Goal: Task Accomplishment & Management: Use online tool/utility

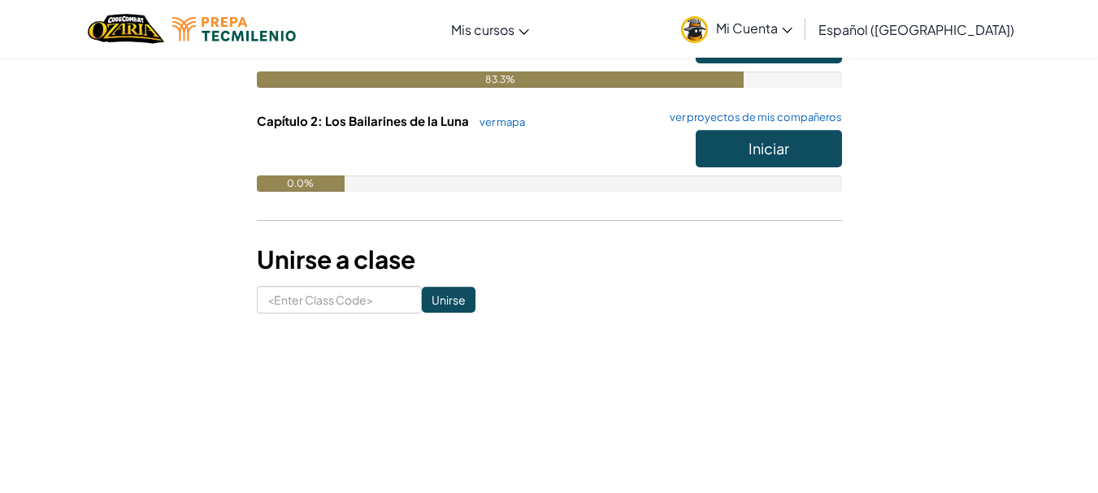
scroll to position [254, 0]
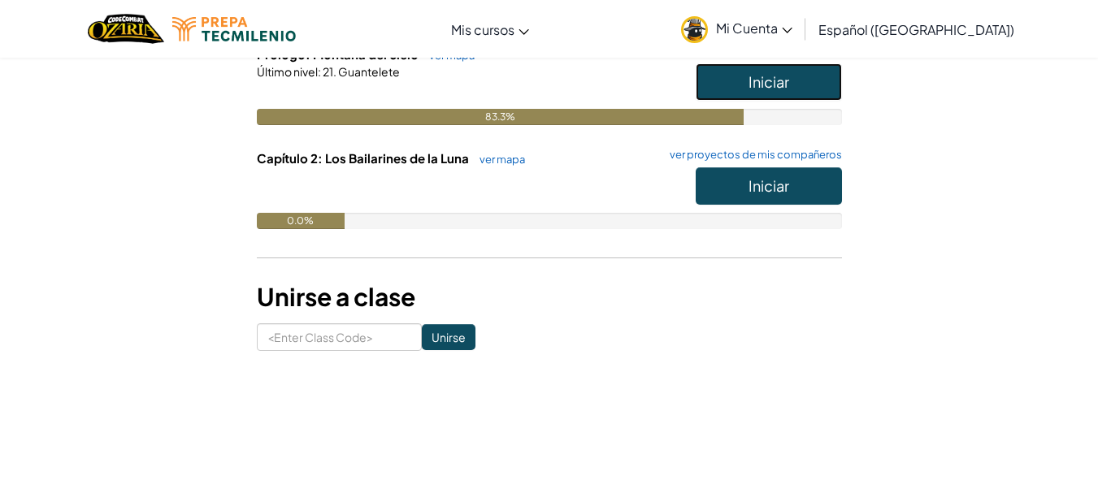
click at [792, 82] on button "Iniciar" at bounding box center [769, 81] width 146 height 37
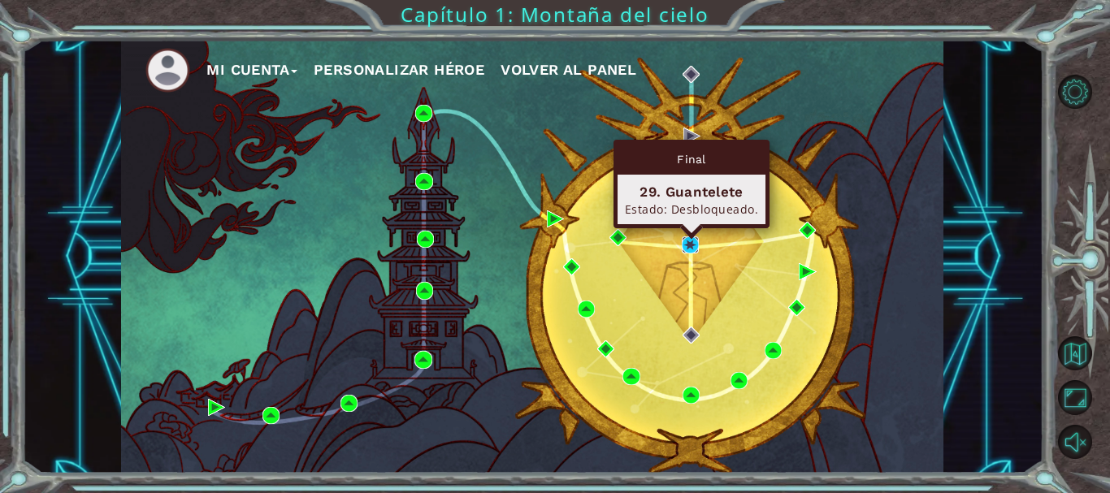
click at [692, 245] on img at bounding box center [690, 245] width 17 height 17
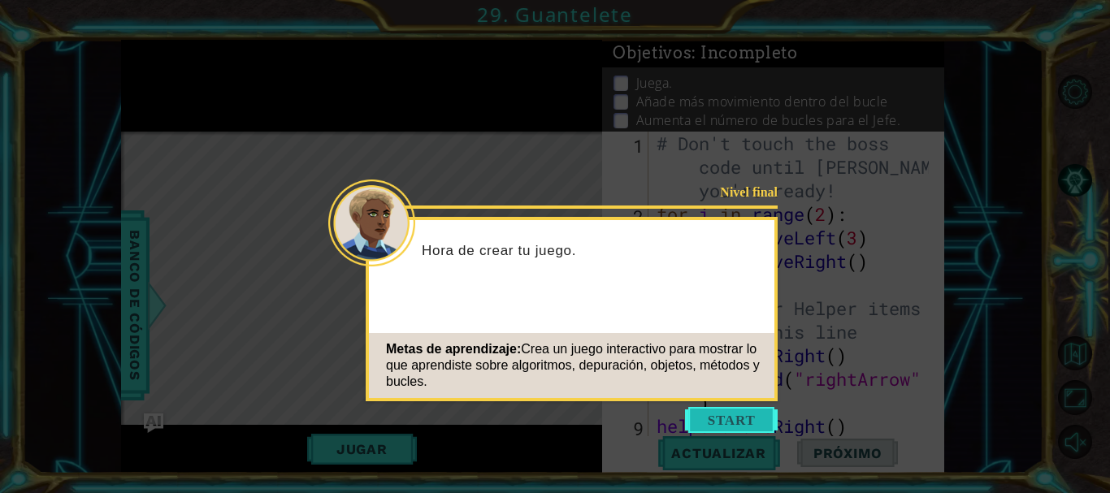
click at [712, 423] on button "Start" at bounding box center [731, 420] width 93 height 26
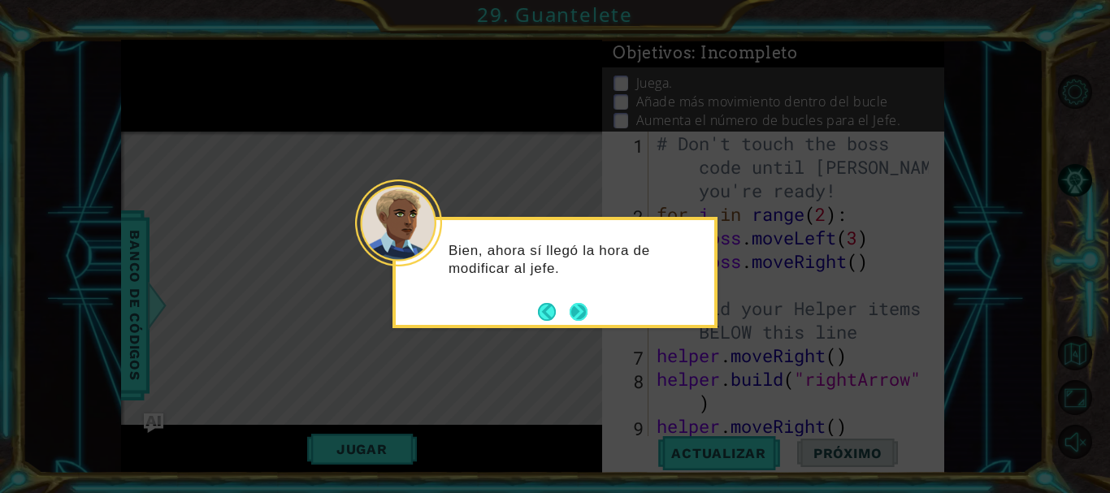
click at [576, 309] on button "Next" at bounding box center [578, 311] width 27 height 27
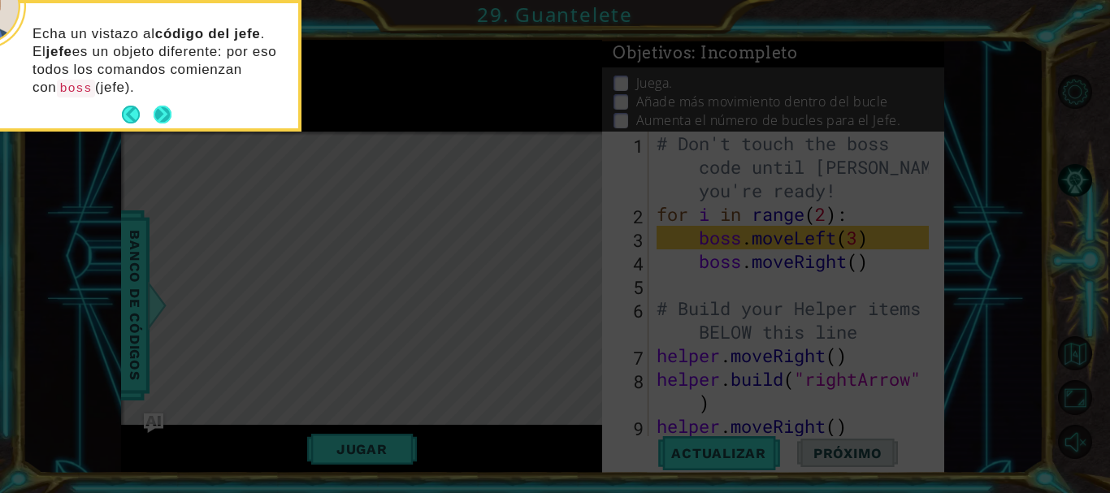
click at [162, 114] on button "Next" at bounding box center [162, 114] width 25 height 25
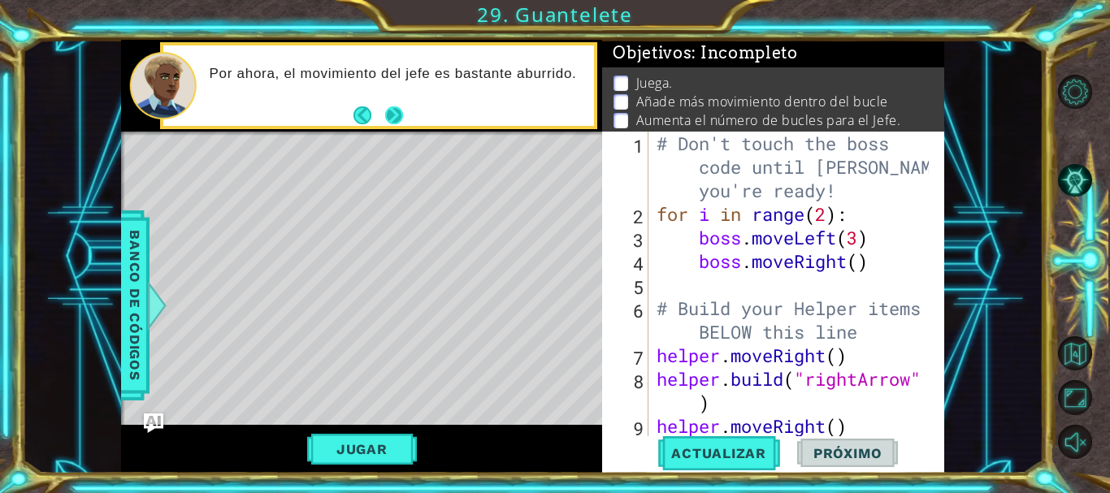
click at [397, 111] on button "Next" at bounding box center [394, 115] width 21 height 21
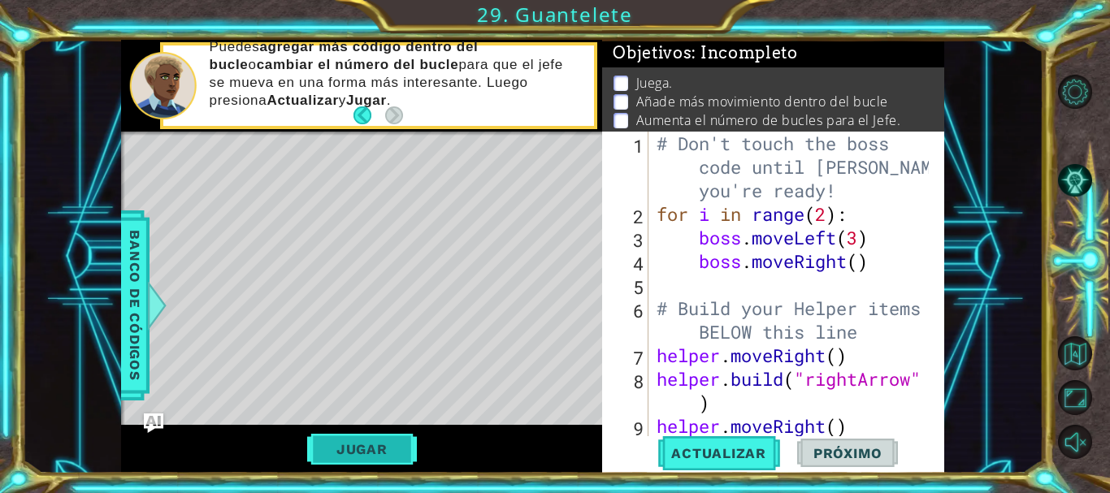
click at [385, 449] on button "Jugar" at bounding box center [362, 449] width 110 height 31
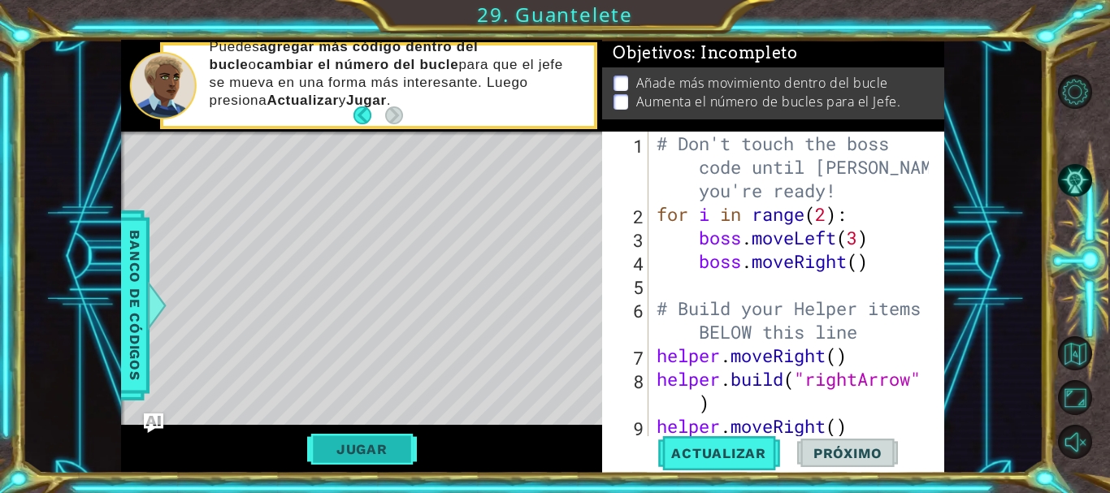
click at [390, 443] on button "Jugar" at bounding box center [362, 449] width 110 height 31
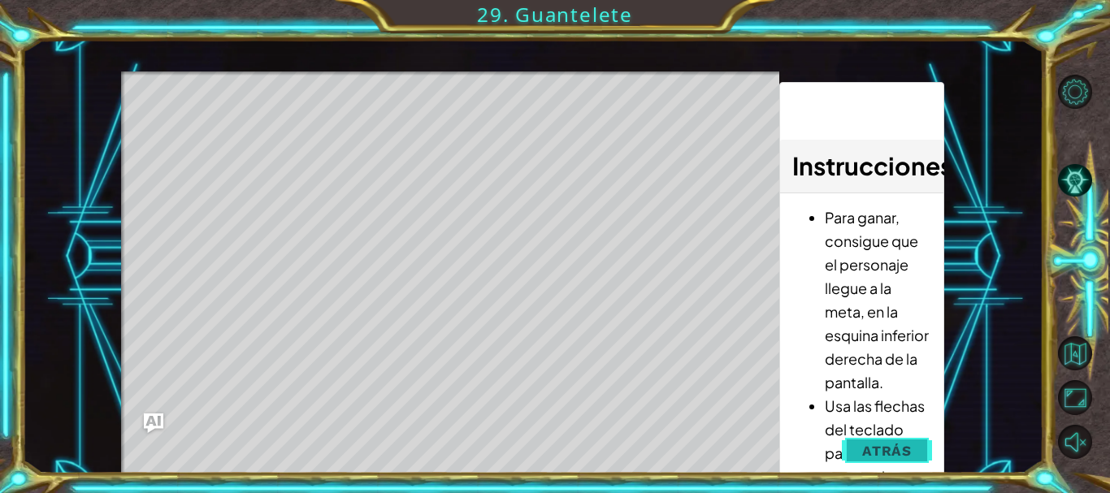
click at [888, 454] on span "Atrás" at bounding box center [887, 451] width 50 height 16
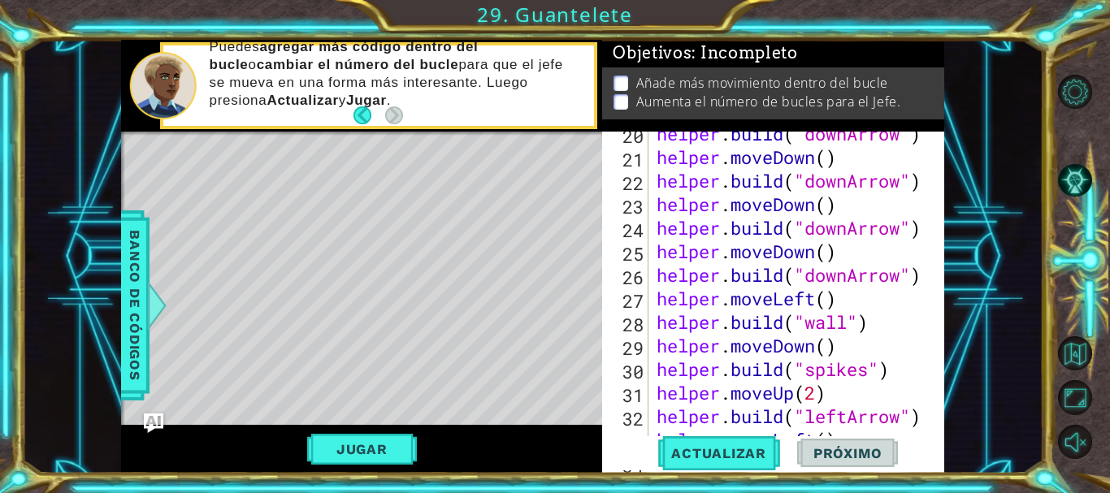
scroll to position [673, 0]
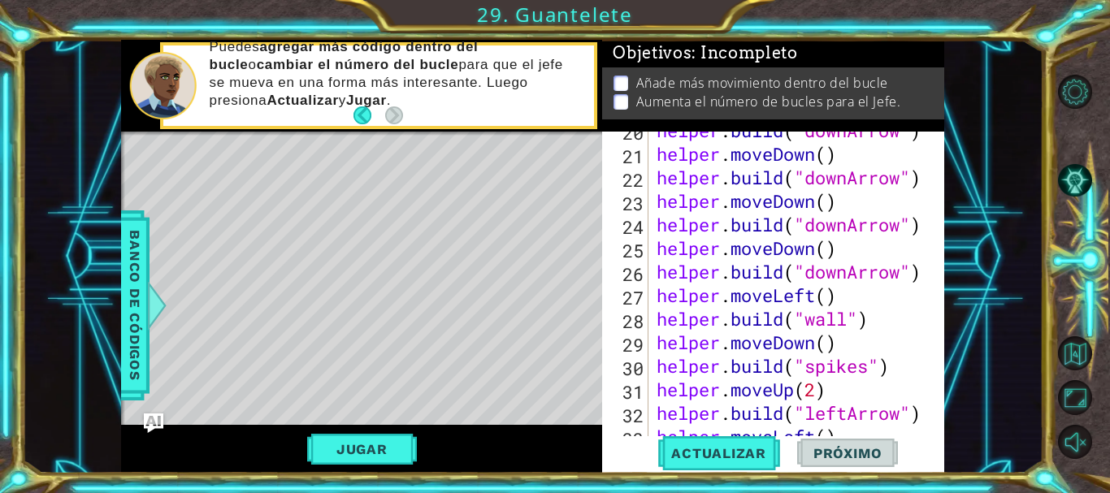
drag, startPoint x: 950, startPoint y: 387, endPoint x: 953, endPoint y: 427, distance: 40.0
click at [953, 427] on div "1 ההההההההההההההההההההההההההההההההההההההההההההההההההההההההההההההההההההההההההההה…" at bounding box center [533, 257] width 1022 height 434
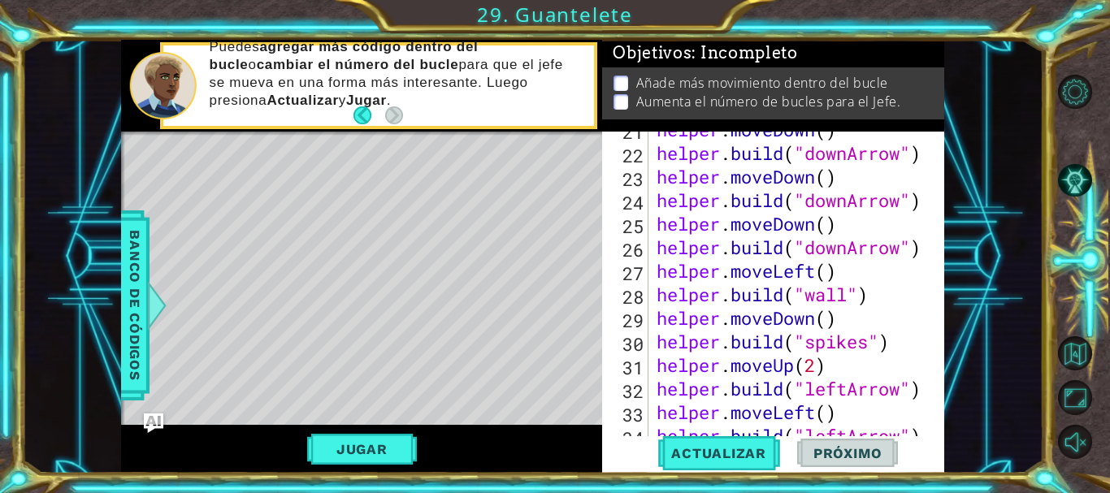
scroll to position [731, 0]
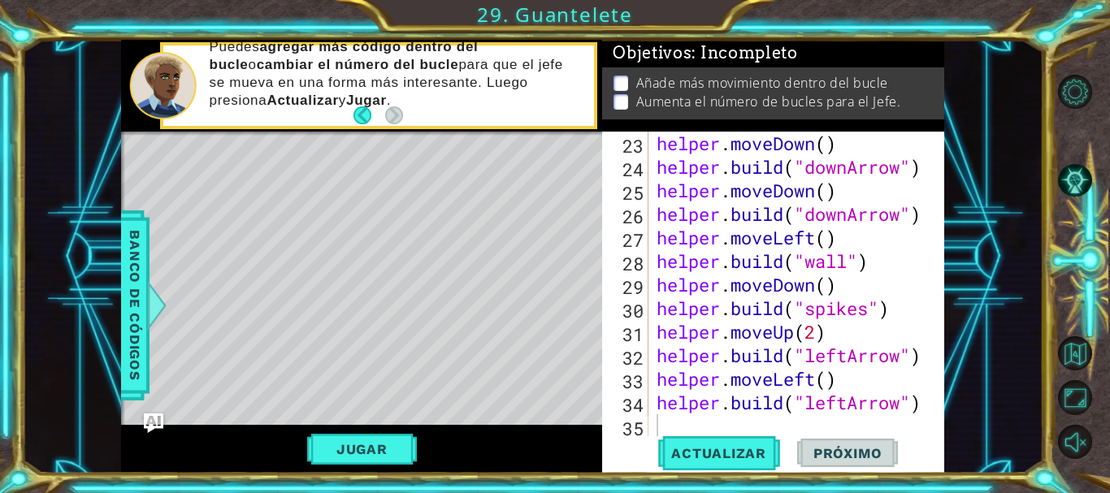
drag, startPoint x: 931, startPoint y: 346, endPoint x: 966, endPoint y: 366, distance: 40.0
click at [966, 366] on div "1 ההההההההההההההההההההההההההההההההההההההההההההההההההההההההההההההההההההההההההההה…" at bounding box center [533, 257] width 1022 height 434
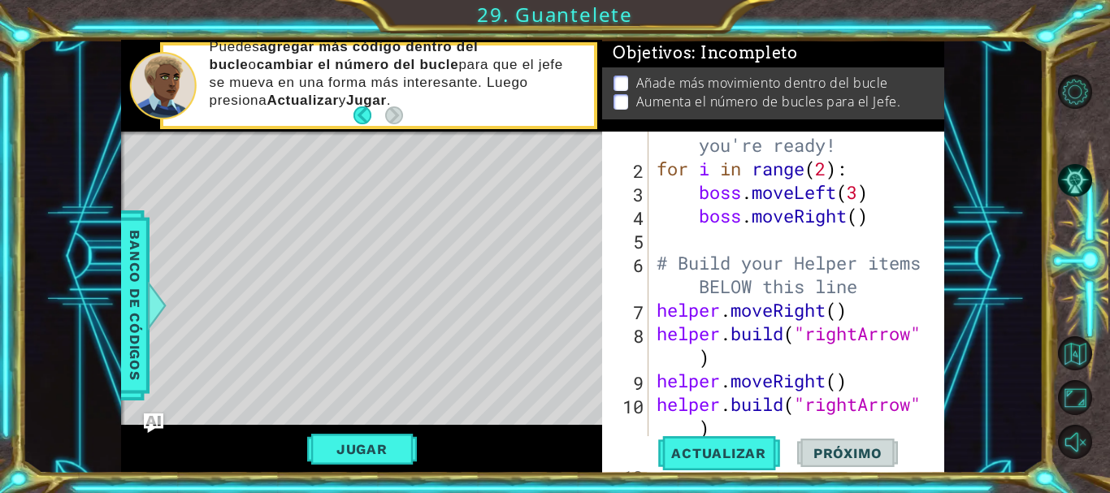
scroll to position [21, 0]
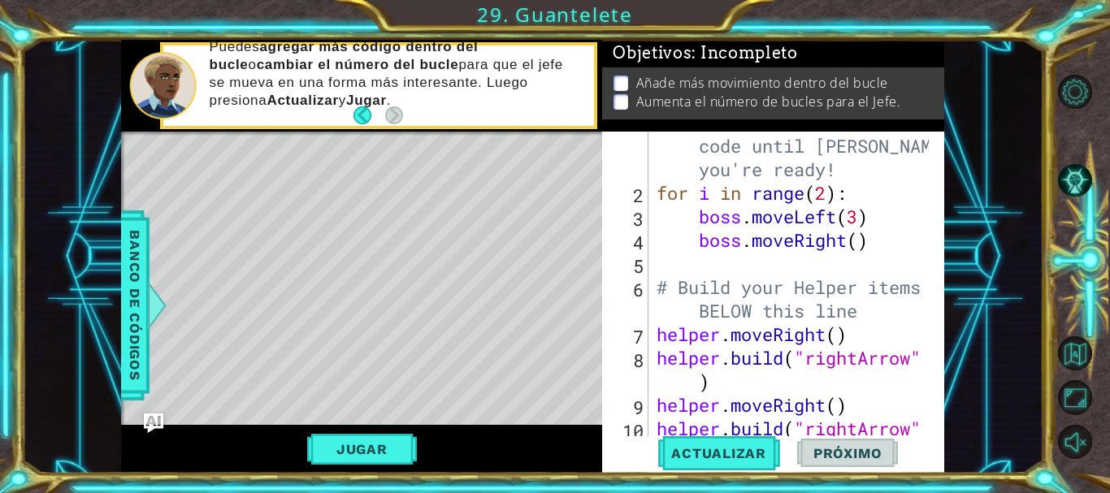
click at [827, 192] on div "# Don't touch the boss code until [PERSON_NAME] says you're ready! for i in ran…" at bounding box center [794, 323] width 283 height 424
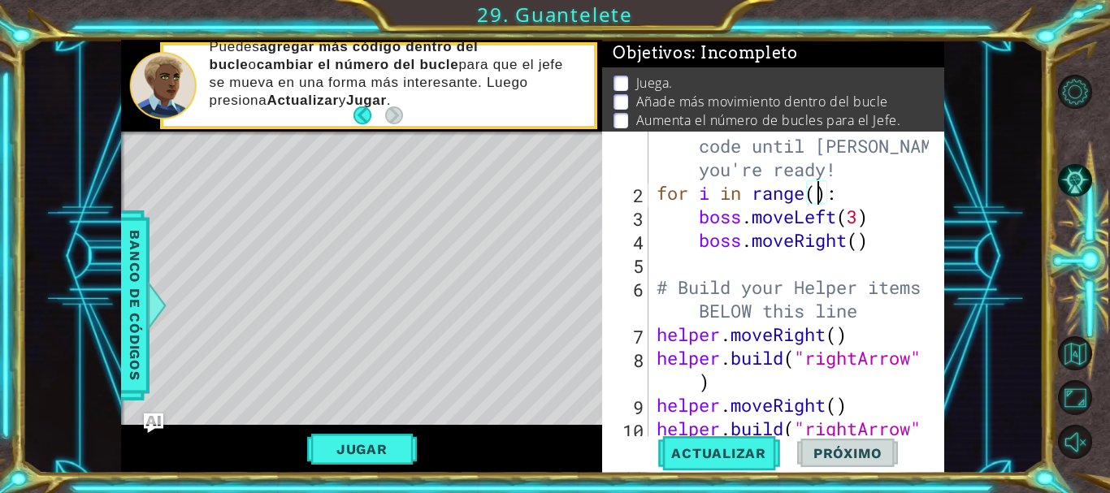
scroll to position [0, 8]
click at [717, 453] on span "Actualizar" at bounding box center [719, 453] width 128 height 16
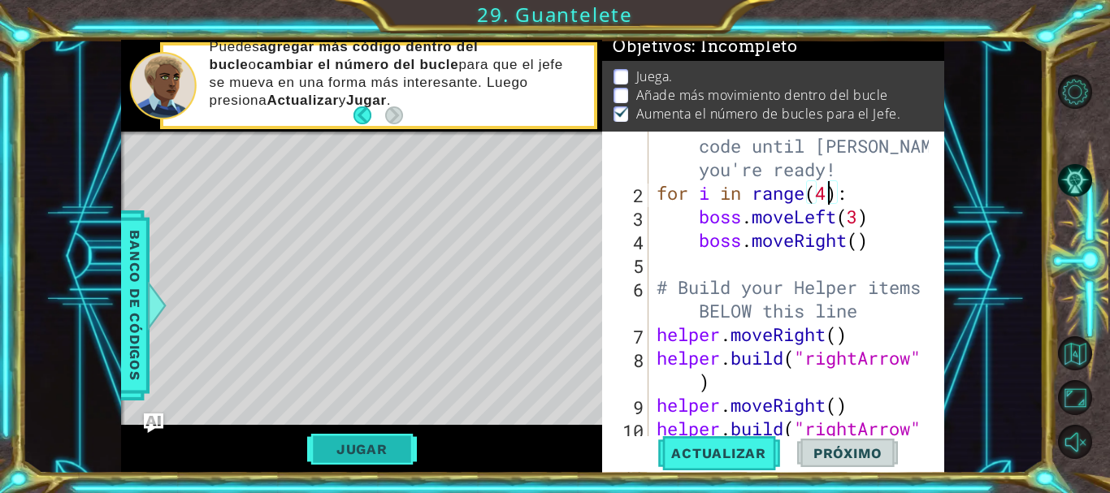
scroll to position [14, 0]
click at [386, 443] on button "Jugar" at bounding box center [362, 449] width 110 height 31
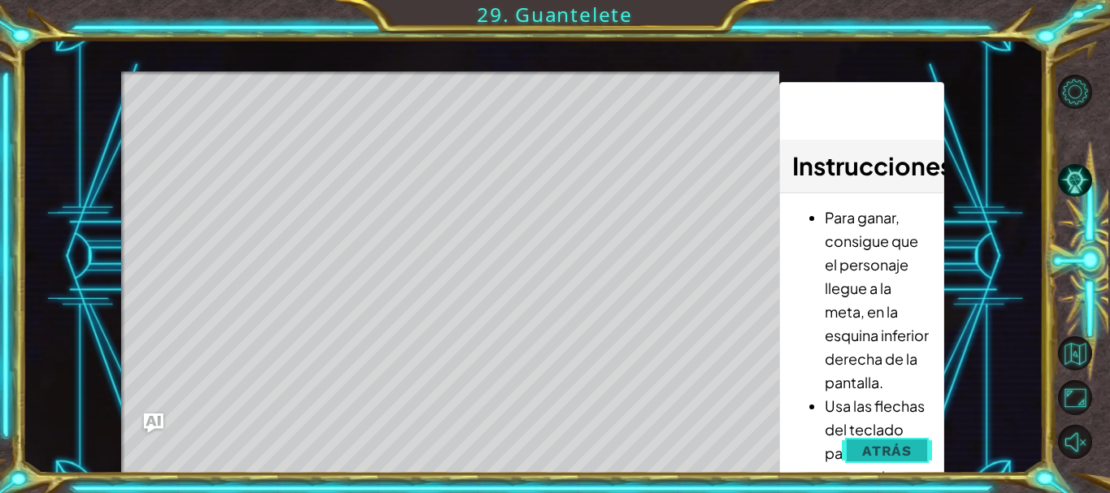
click at [862, 453] on button "Atrás" at bounding box center [887, 451] width 90 height 33
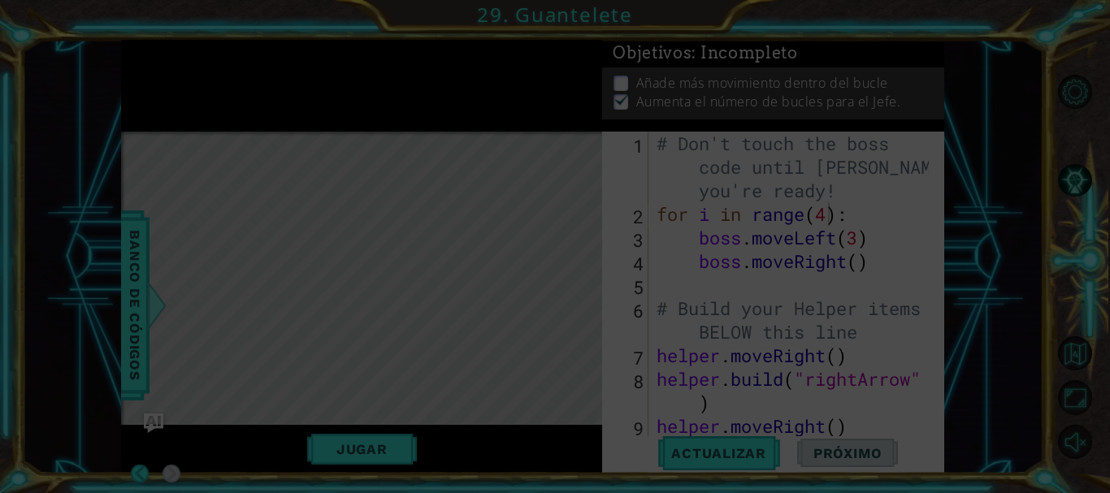
scroll to position [0, 0]
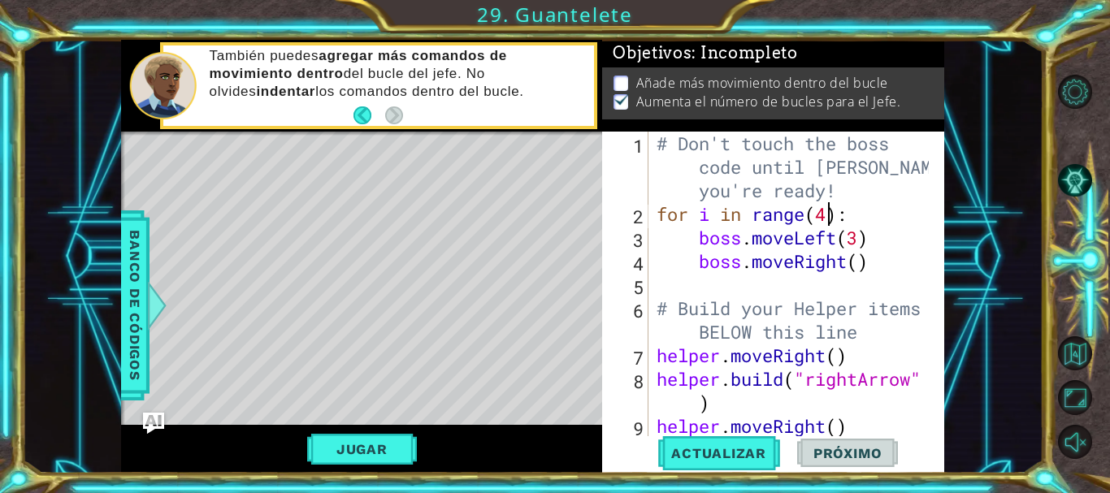
click at [152, 419] on img "Ask AI" at bounding box center [153, 423] width 21 height 21
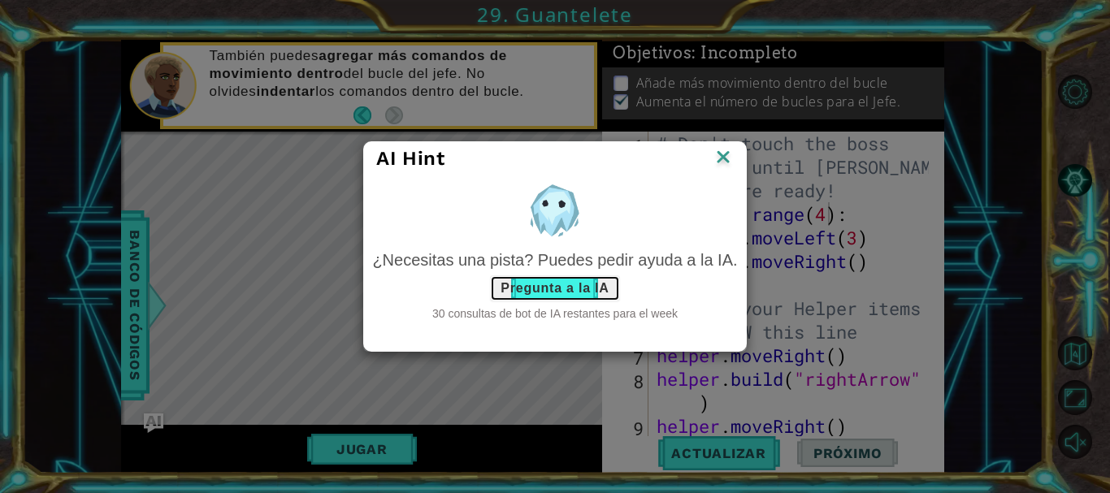
click at [565, 289] on button "Pregunta a la IA" at bounding box center [554, 289] width 129 height 26
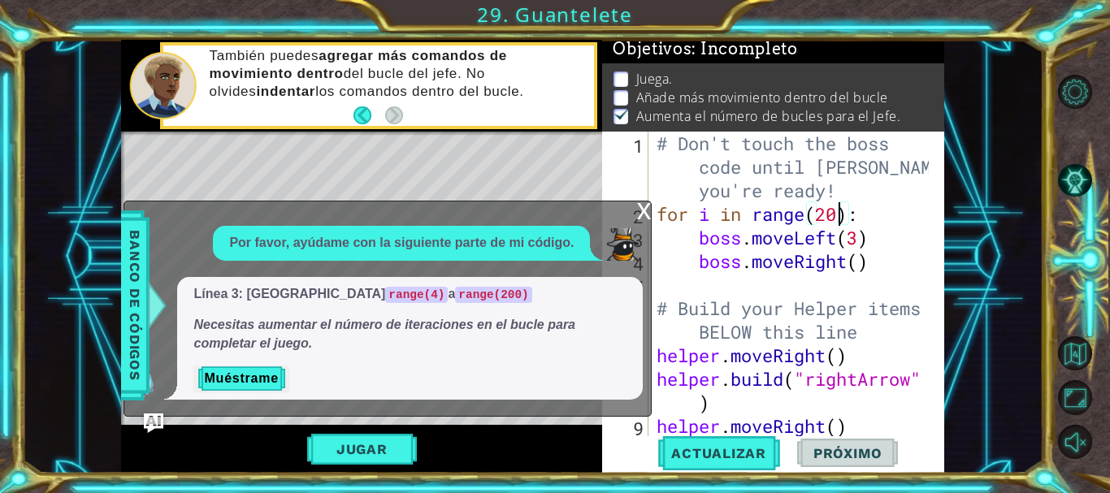
scroll to position [0, 9]
click at [512, 439] on div "Jugar" at bounding box center [361, 449] width 481 height 49
click at [642, 211] on div "x" at bounding box center [643, 210] width 15 height 16
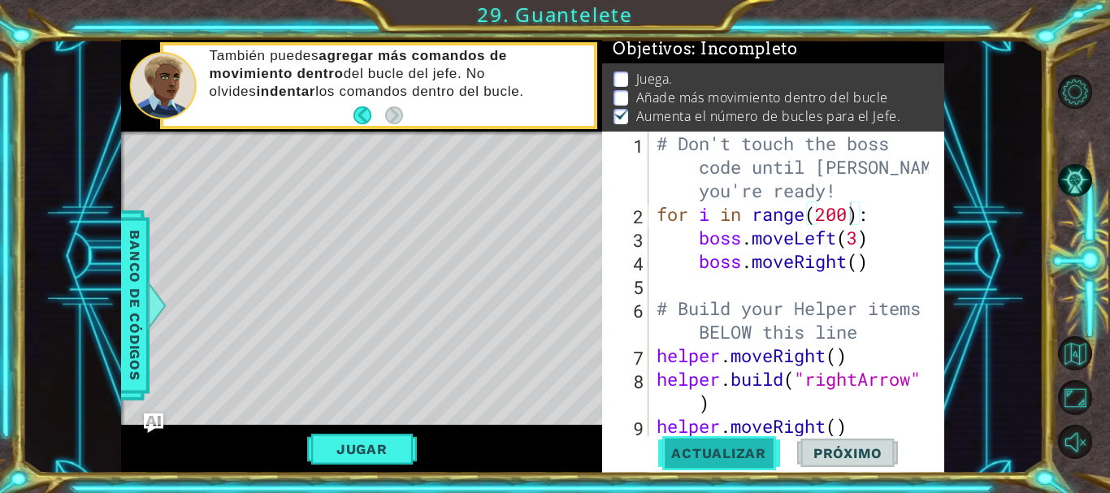
click at [699, 440] on button "Actualizar" at bounding box center [719, 453] width 128 height 34
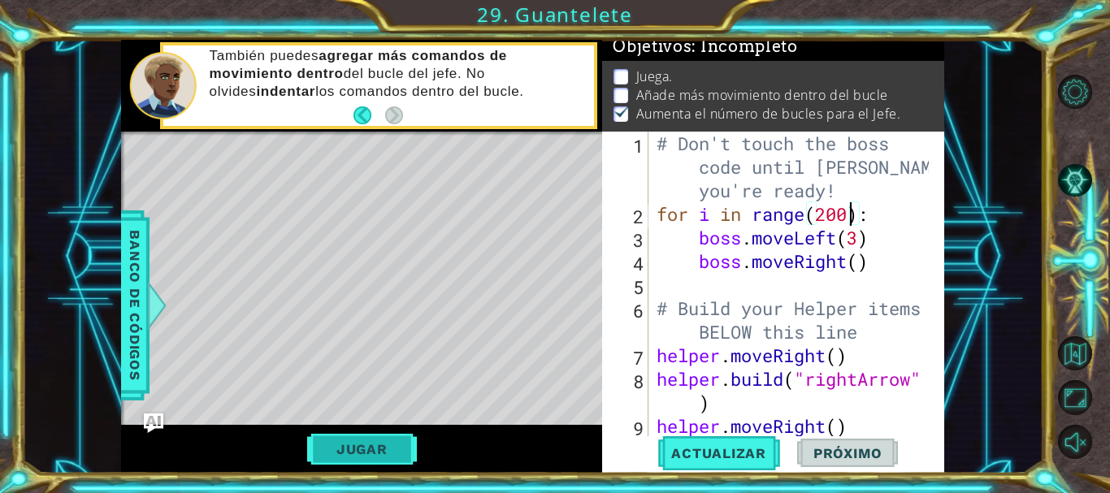
click at [387, 447] on button "Jugar" at bounding box center [362, 449] width 110 height 31
click at [387, 447] on div "helper methods moveLeft(steps) moveRight(steps) moveUp(steps) moveDown(steps) b…" at bounding box center [532, 257] width 823 height 434
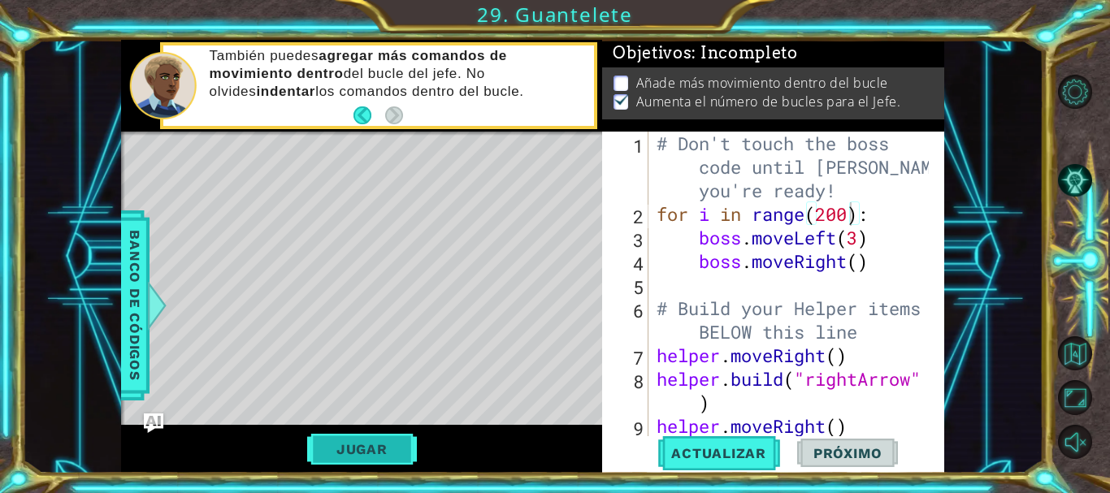
scroll to position [8, 0]
click at [155, 419] on img "Ask AI" at bounding box center [153, 423] width 21 height 21
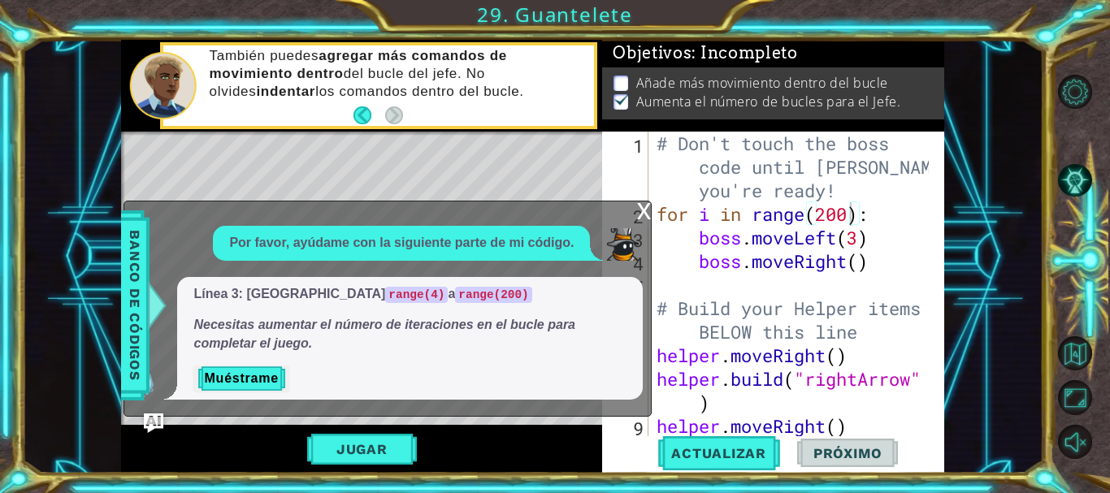
click at [213, 425] on div "Jugar" at bounding box center [361, 449] width 481 height 49
click at [644, 206] on div "x" at bounding box center [643, 210] width 15 height 16
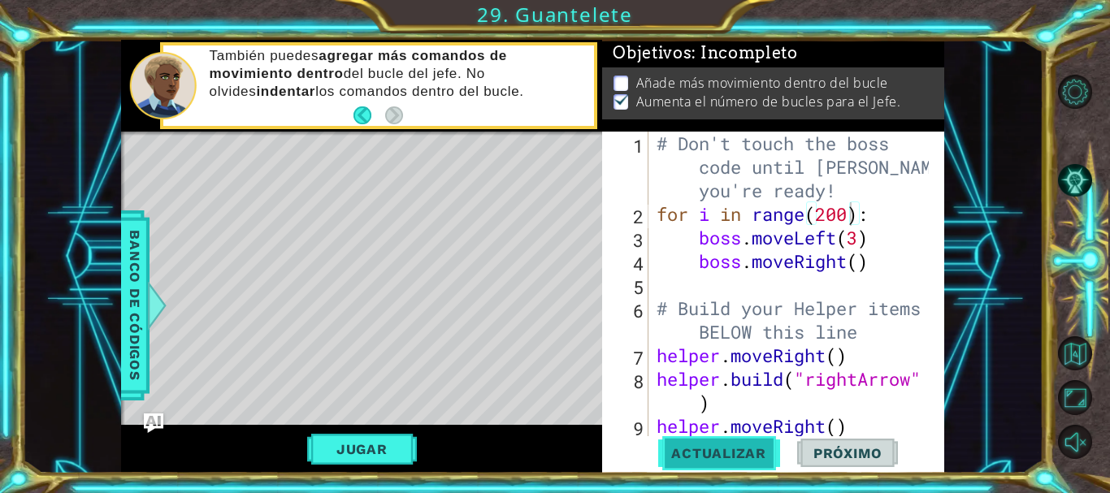
click at [694, 454] on span "Actualizar" at bounding box center [719, 453] width 128 height 16
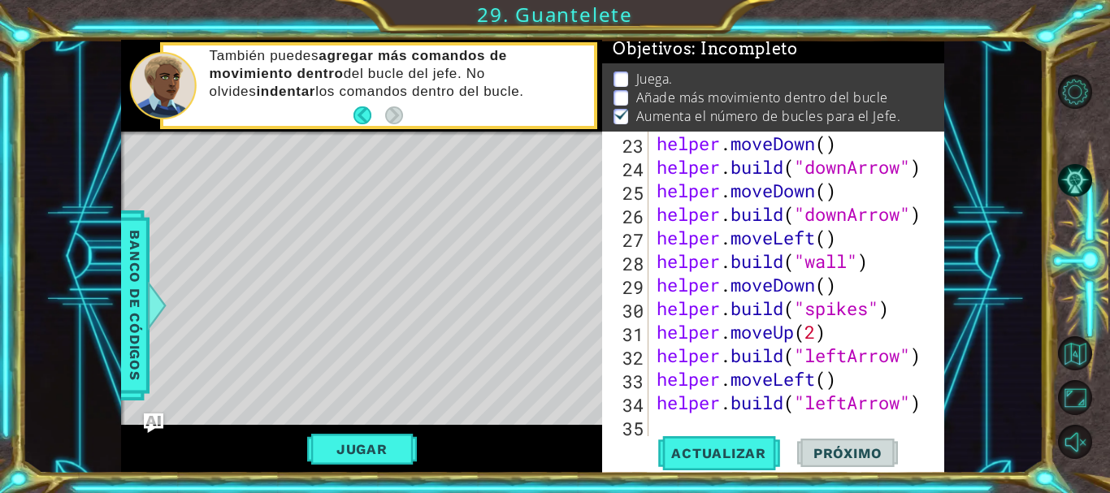
scroll to position [694, 0]
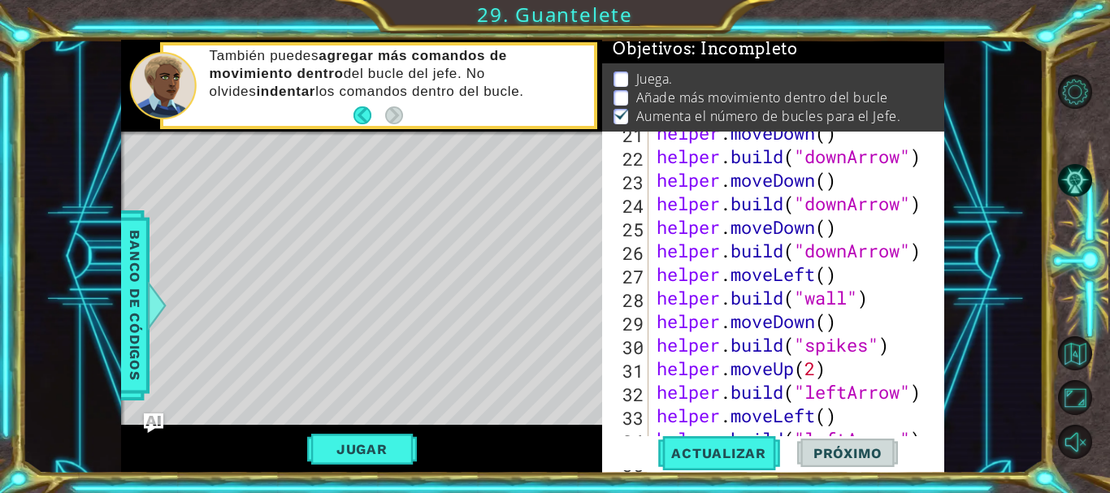
drag, startPoint x: 932, startPoint y: 376, endPoint x: 964, endPoint y: 376, distance: 31.7
click at [964, 376] on div "1 2 3 4 # Don't touch the boss code until [PERSON_NAME] says you're ready! for …" at bounding box center [533, 257] width 1022 height 434
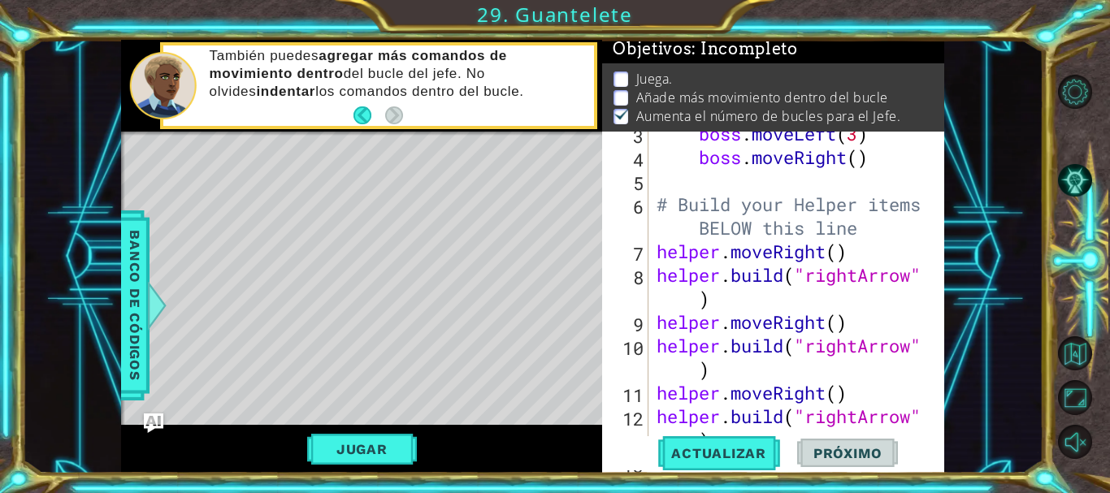
scroll to position [101, 0]
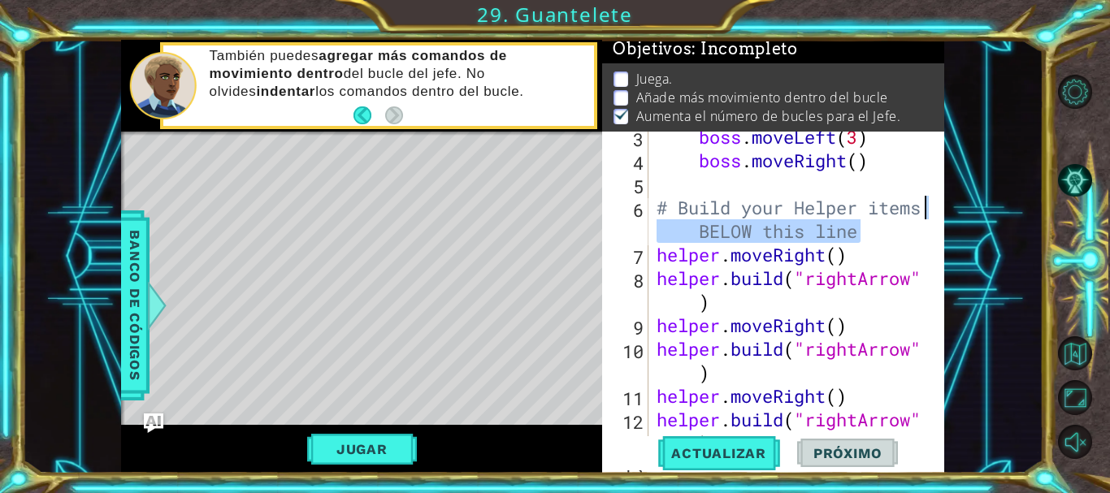
drag, startPoint x: 923, startPoint y: 220, endPoint x: 923, endPoint y: 210, distance: 10.6
click at [923, 210] on div "boss . moveLeft ( 3 ) boss . moveRight ( ) # Build your Helper items BELOW this…" at bounding box center [794, 313] width 283 height 377
drag, startPoint x: 1004, startPoint y: 285, endPoint x: 973, endPoint y: 258, distance: 40.9
click at [1001, 282] on div "1 2 3 4 # Don't touch the boss code until [PERSON_NAME] says you're ready! for …" at bounding box center [533, 257] width 1022 height 434
click at [956, 240] on div "1 2 3 4 # Don't touch the boss code until [PERSON_NAME] says you're ready! for …" at bounding box center [533, 257] width 1022 height 434
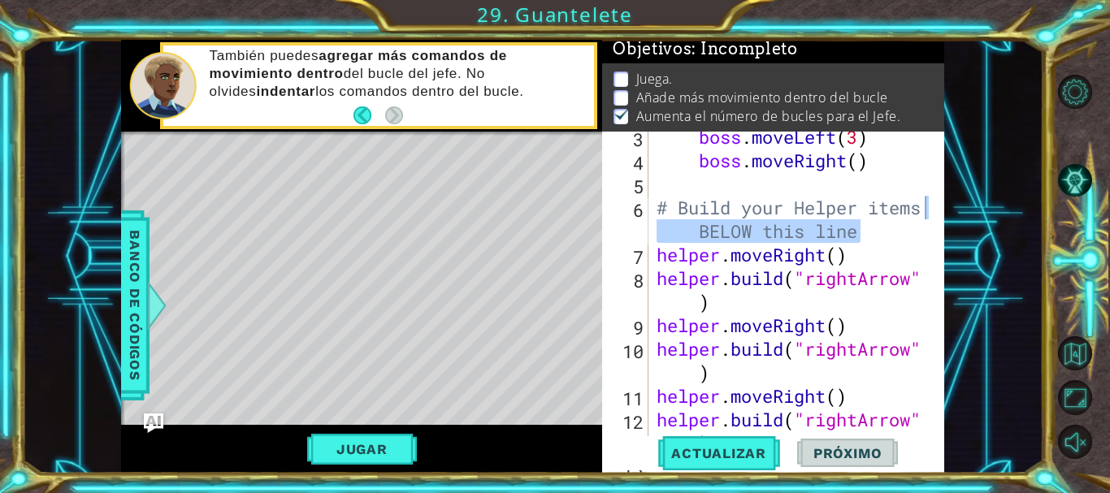
click at [972, 215] on div "1 2 3 4 # Don't touch the boss code until [PERSON_NAME] says you're ready! for …" at bounding box center [533, 257] width 1022 height 434
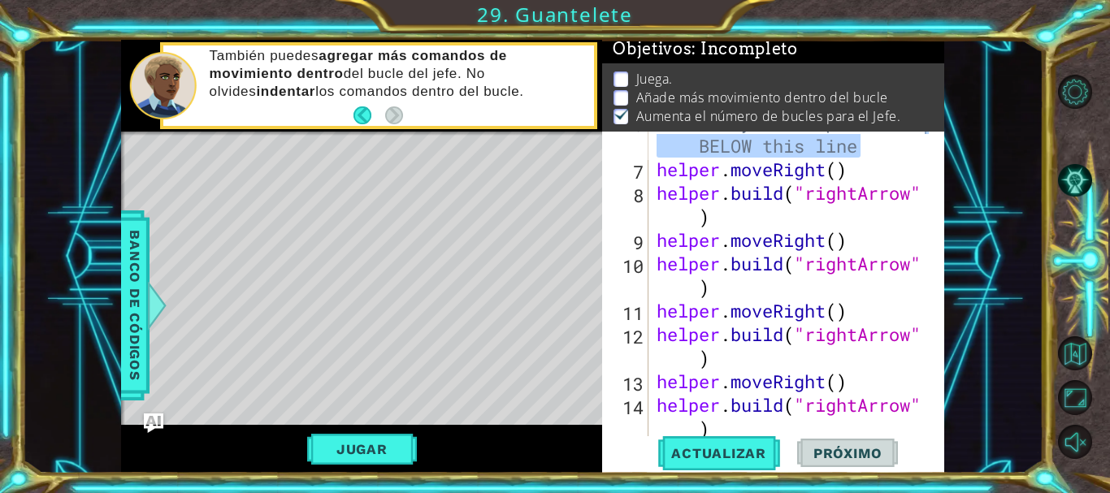
scroll to position [231, 0]
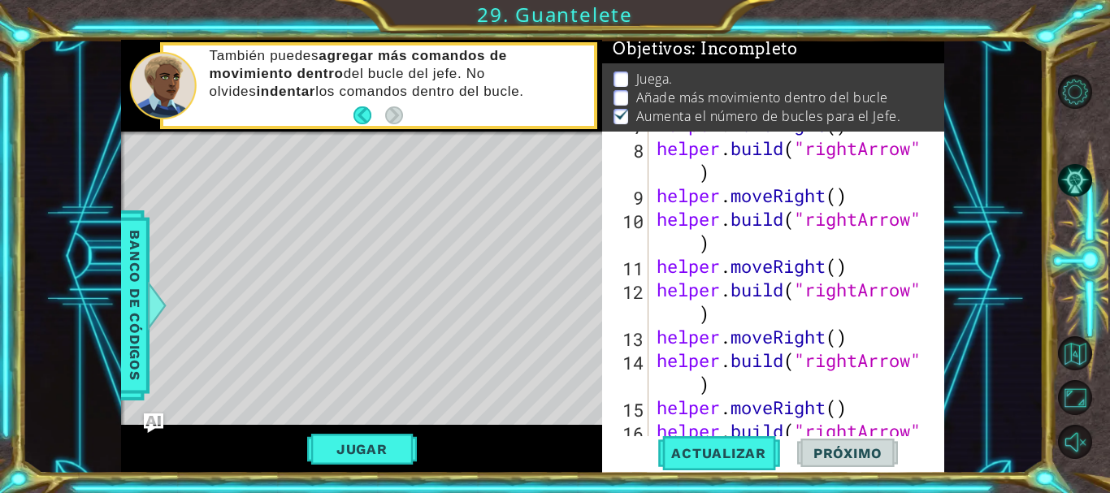
click at [957, 313] on div "1 2 3 4 # Don't touch the boss code until [PERSON_NAME] says you're ready! for …" at bounding box center [533, 257] width 1022 height 434
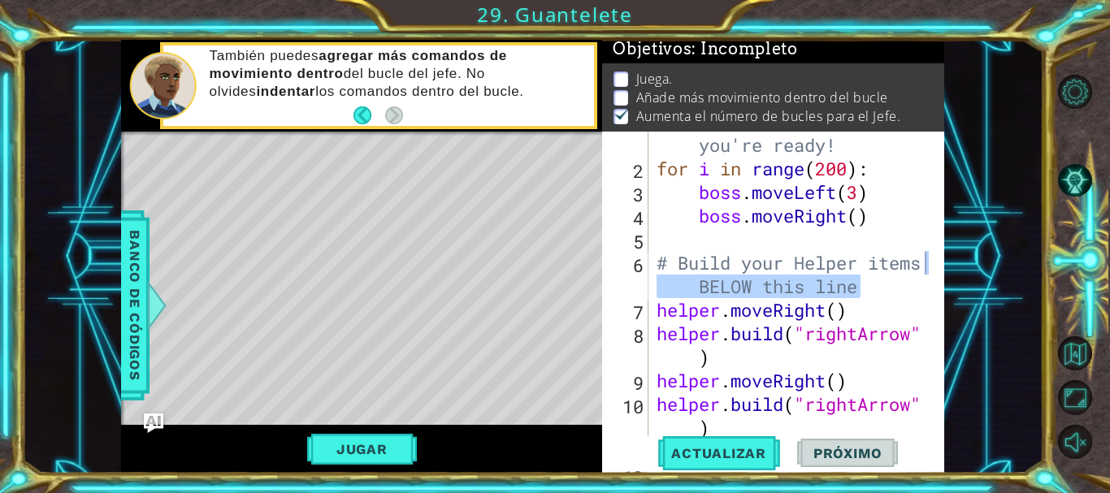
scroll to position [0, 0]
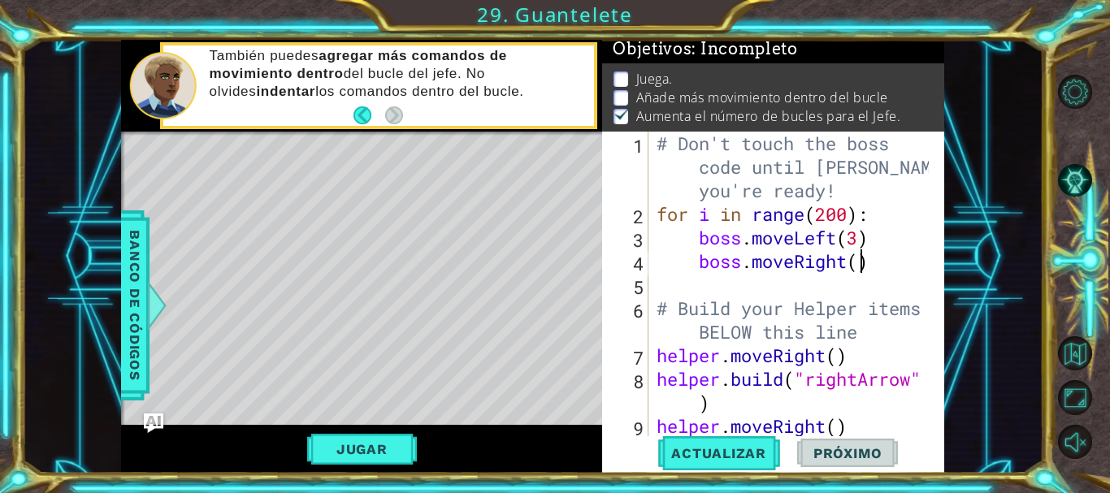
click at [858, 267] on div "# Don't touch the boss code until [PERSON_NAME] says you're ready! for i in ran…" at bounding box center [794, 344] width 283 height 424
type textarea "boss.moveRight(3)"
click at [735, 459] on span "Actualizar" at bounding box center [719, 453] width 128 height 16
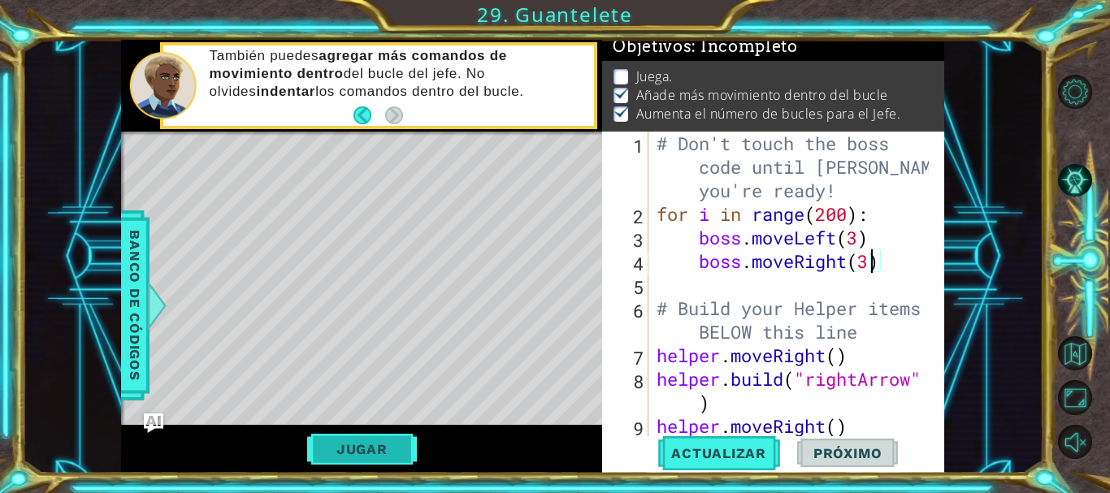
scroll to position [14, 0]
click at [369, 449] on button "Jugar" at bounding box center [362, 449] width 110 height 31
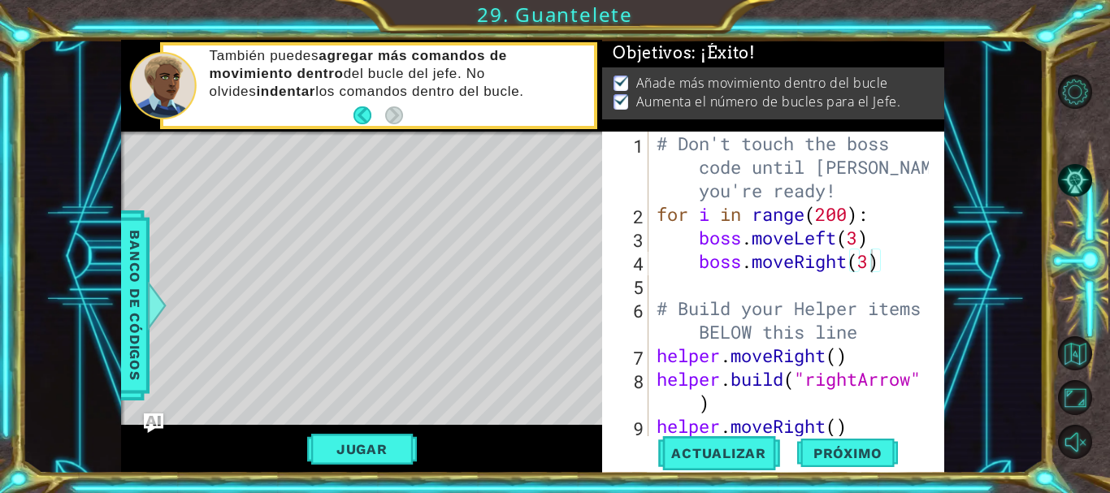
scroll to position [8, 0]
click at [829, 447] on span "Próximo" at bounding box center [847, 455] width 101 height 16
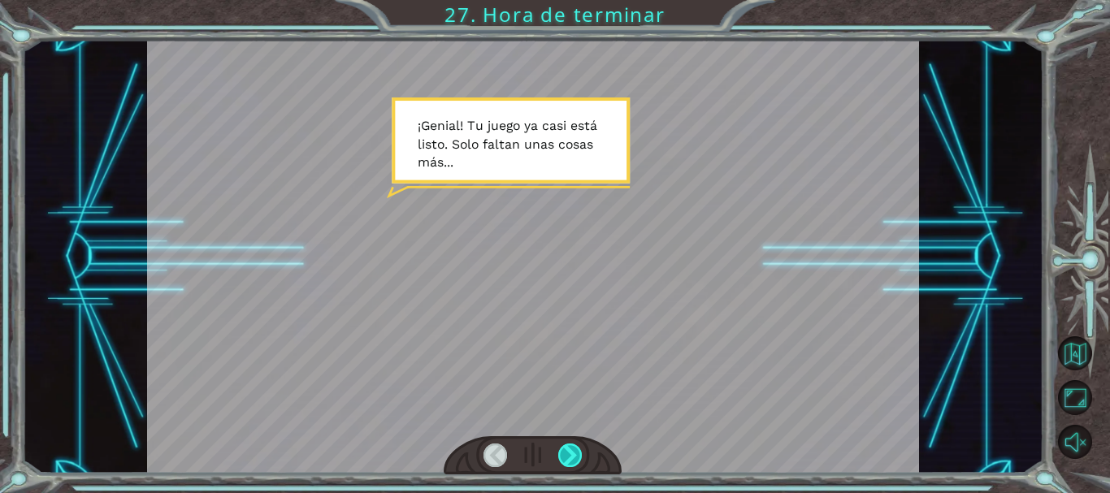
click at [571, 456] on div at bounding box center [570, 456] width 24 height 24
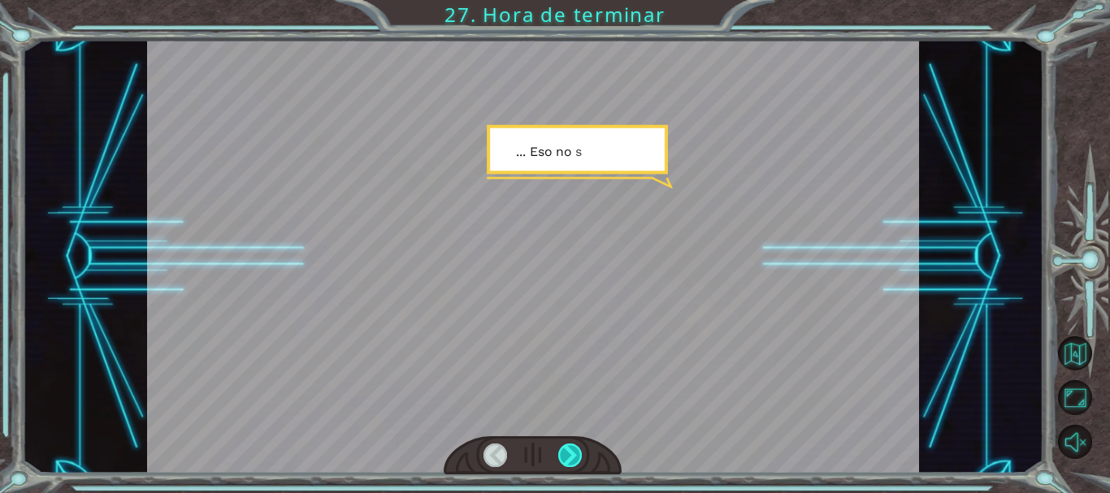
click at [571, 456] on div at bounding box center [570, 456] width 24 height 24
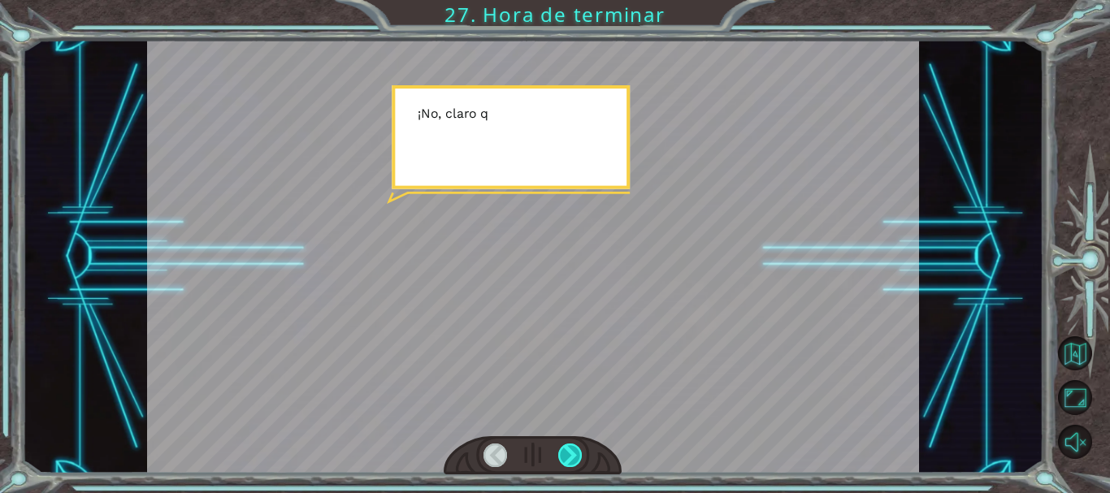
click at [571, 456] on div at bounding box center [570, 456] width 24 height 24
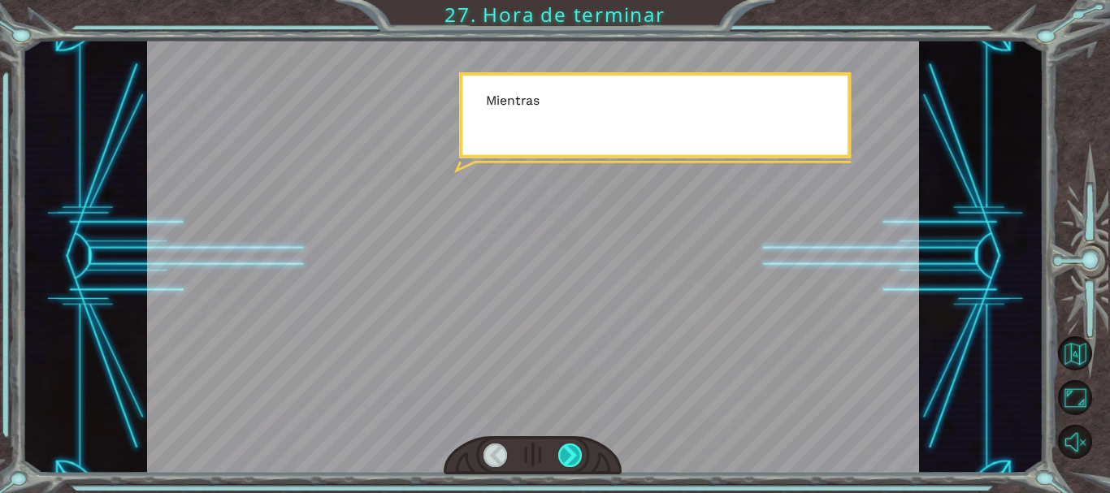
click at [571, 456] on div at bounding box center [570, 456] width 24 height 24
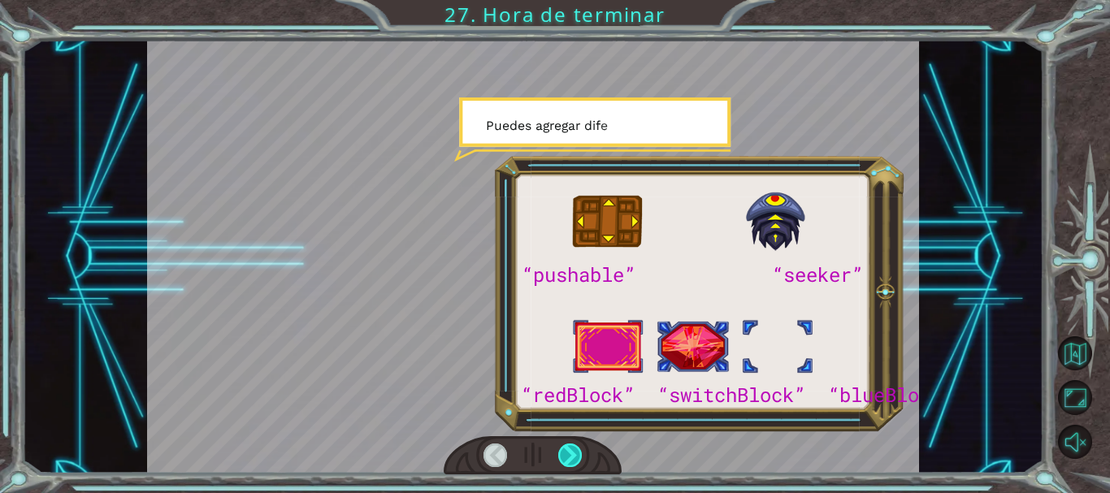
click at [568, 453] on div at bounding box center [570, 456] width 24 height 24
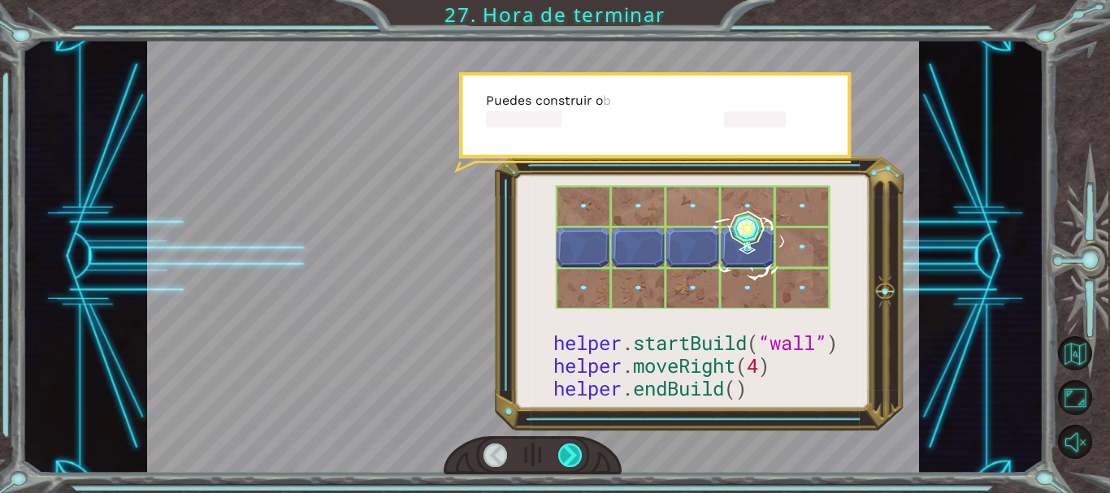
click at [568, 453] on div at bounding box center [570, 456] width 24 height 24
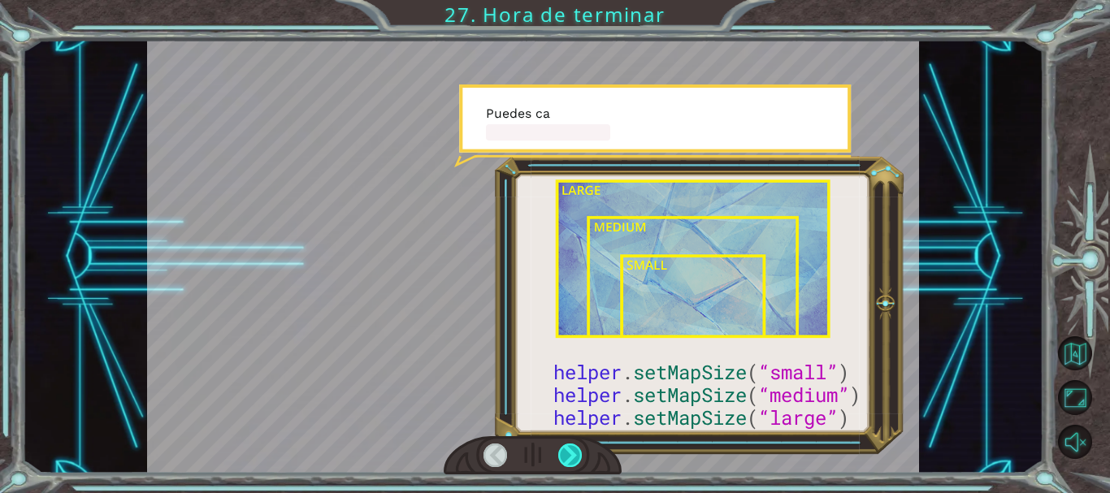
click at [568, 452] on div at bounding box center [570, 456] width 24 height 24
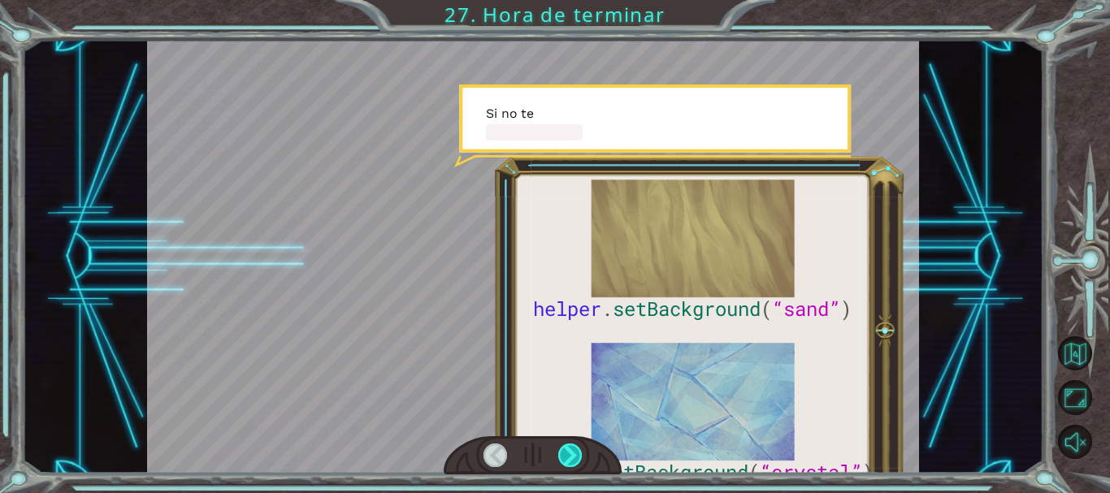
click at [568, 452] on div at bounding box center [570, 456] width 24 height 24
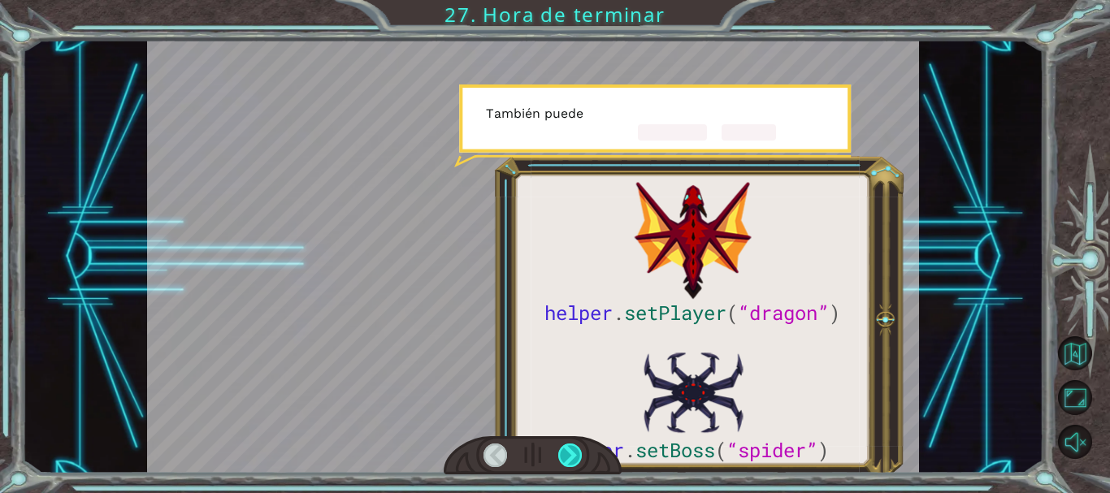
click at [568, 452] on div at bounding box center [570, 456] width 24 height 24
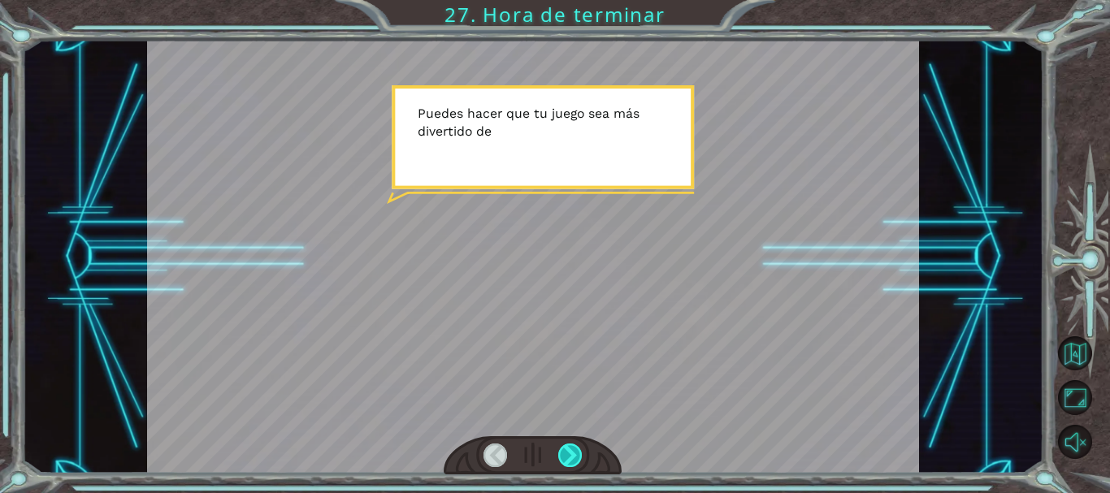
click at [567, 452] on div at bounding box center [570, 456] width 24 height 24
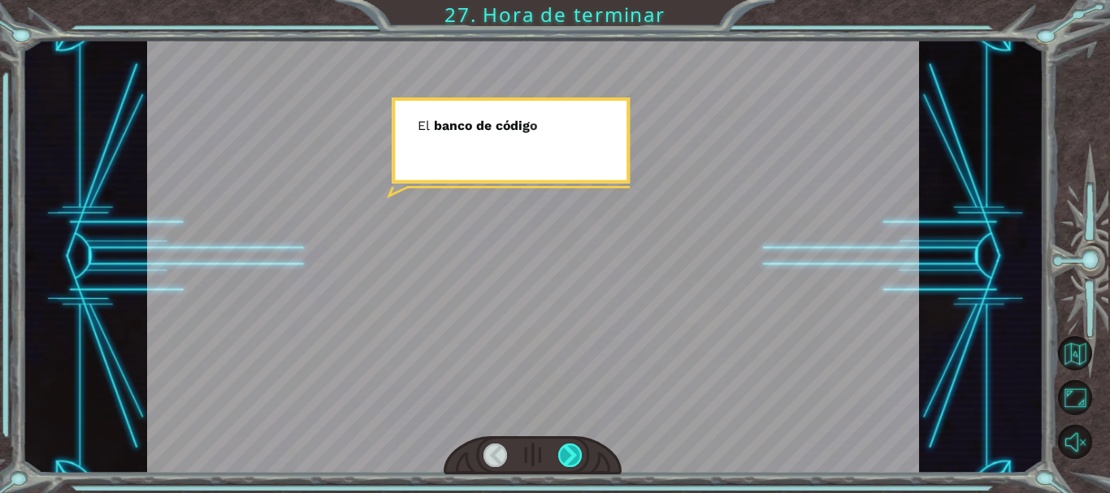
click at [567, 452] on div at bounding box center [570, 456] width 24 height 24
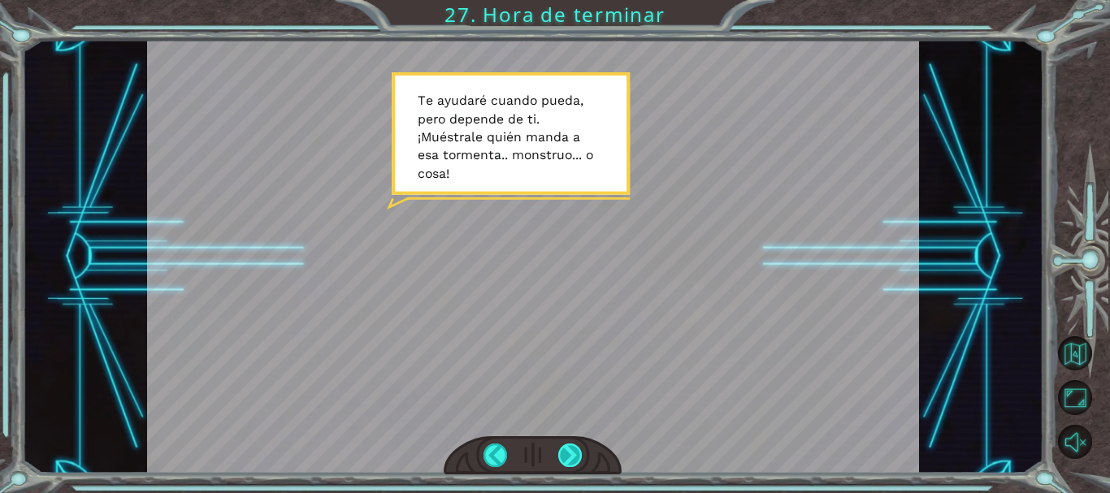
click at [565, 449] on div at bounding box center [570, 456] width 24 height 24
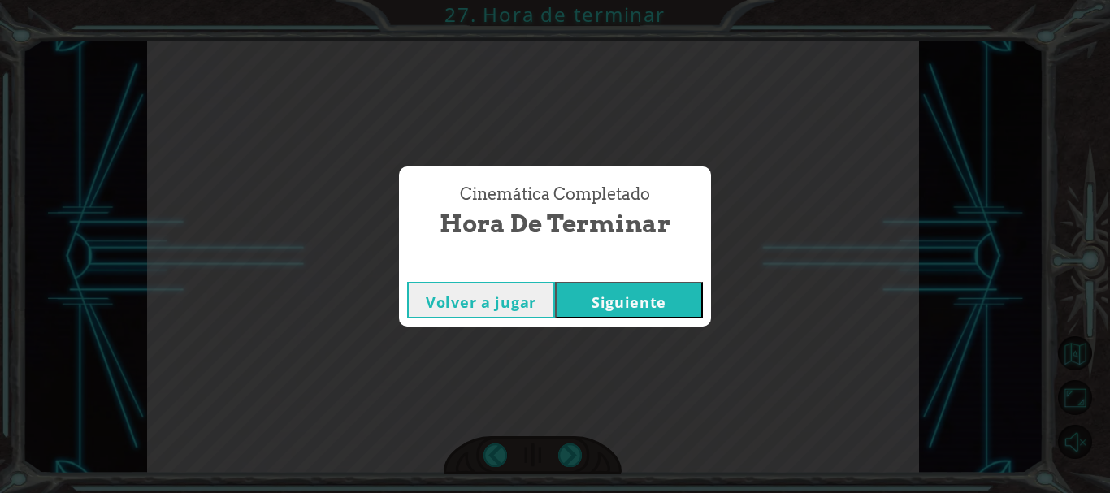
click at [612, 302] on button "Siguiente" at bounding box center [629, 300] width 148 height 37
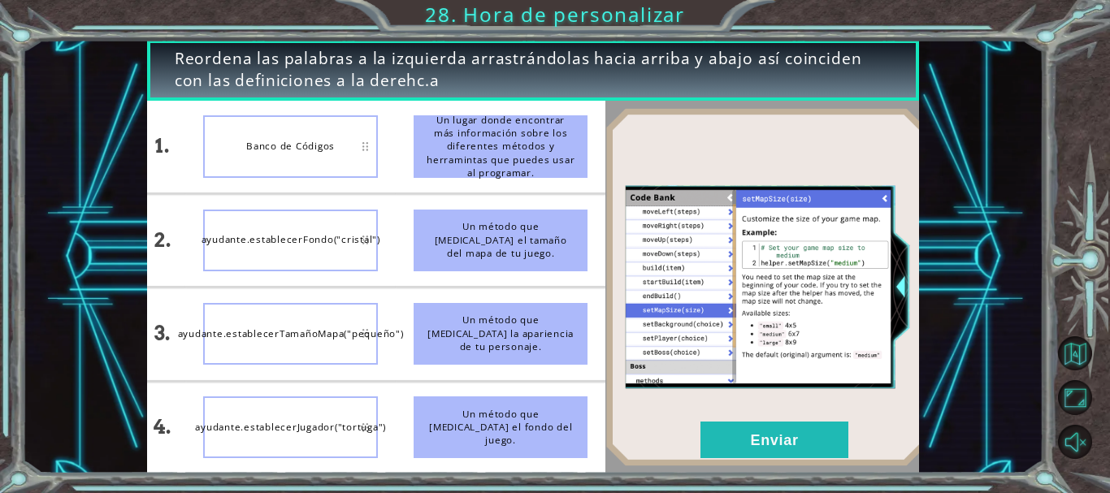
drag, startPoint x: 514, startPoint y: 343, endPoint x: 510, endPoint y: 402, distance: 59.5
click at [510, 402] on ul "Un lugar donde encontrar más información sobre los diferentes métodos y herrami…" at bounding box center [501, 287] width 211 height 373
click at [512, 344] on div "Un método que [MEDICAL_DATA] la apariencia de tu personaje." at bounding box center [501, 334] width 175 height 62
